Goal: Navigation & Orientation: Find specific page/section

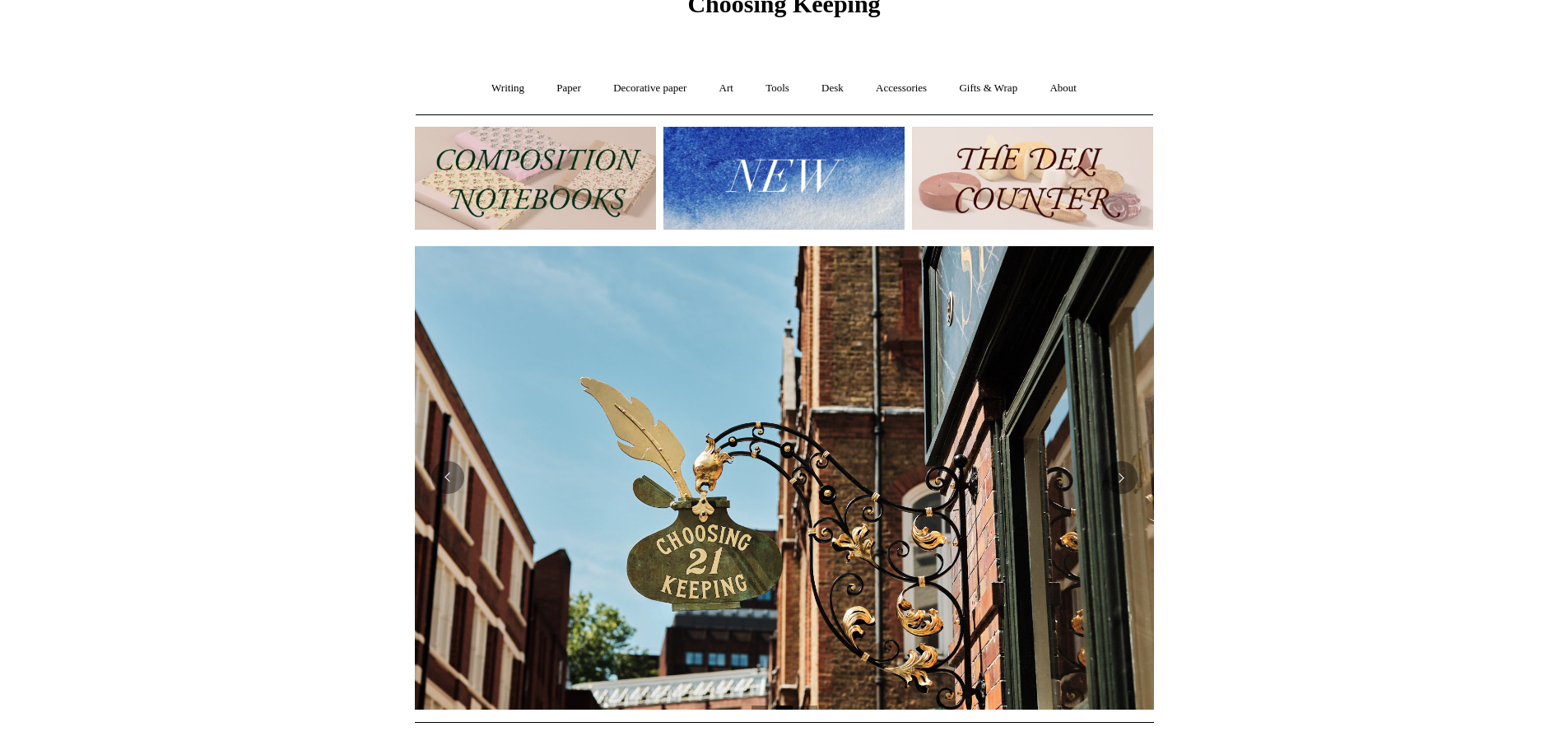
scroll to position [0, 1369]
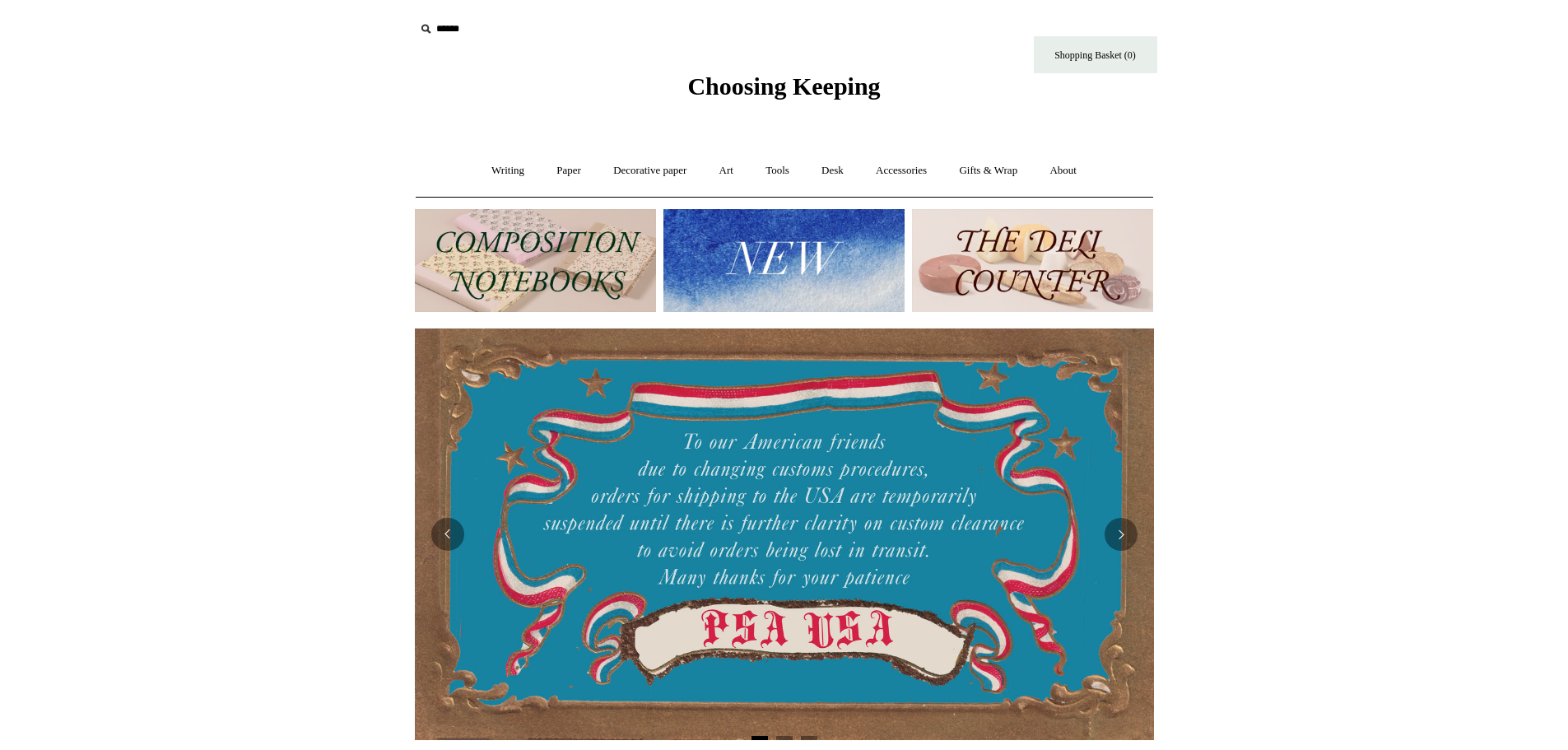
click at [1056, 246] on img at bounding box center [1033, 260] width 241 height 103
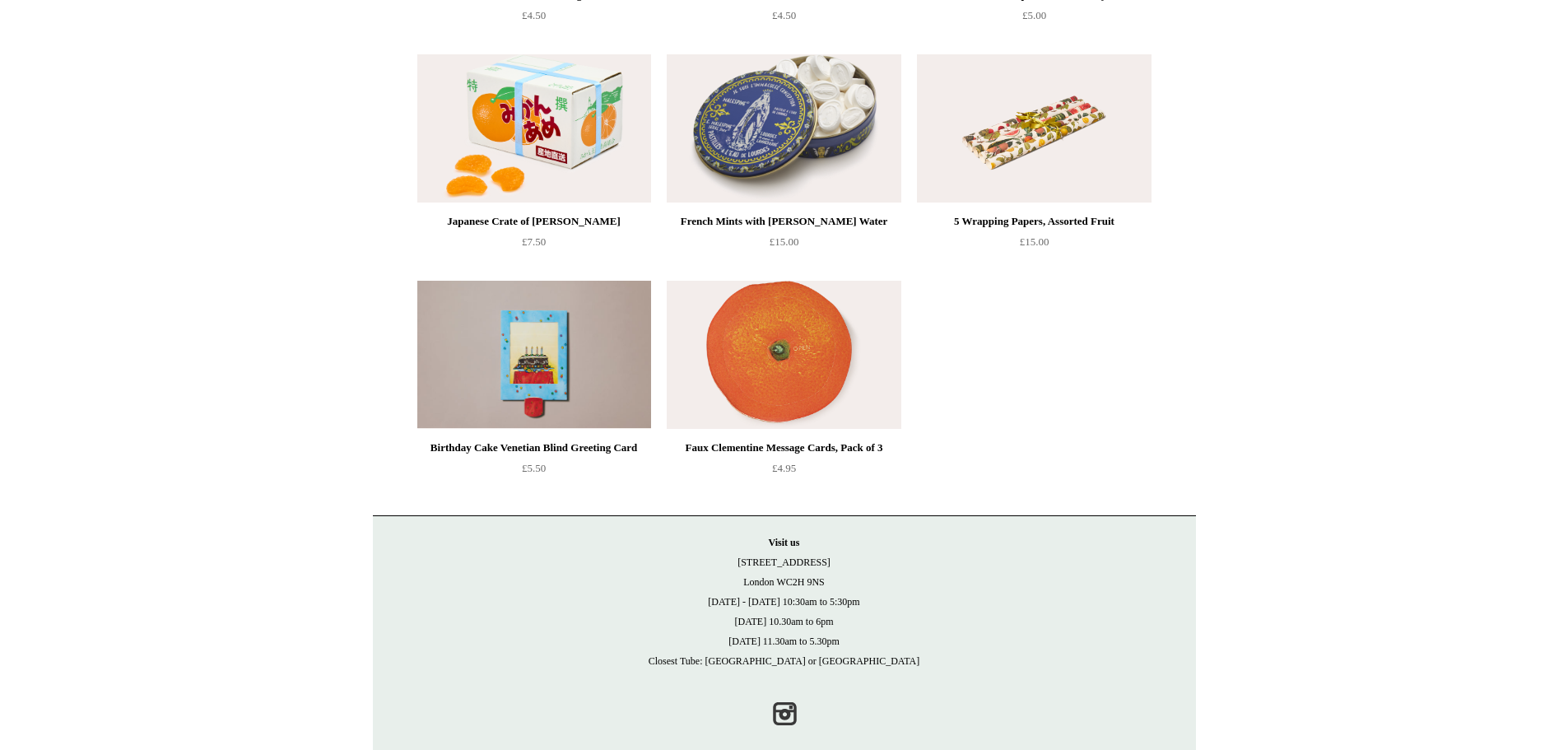
scroll to position [1541, 0]
